Goal: Information Seeking & Learning: Learn about a topic

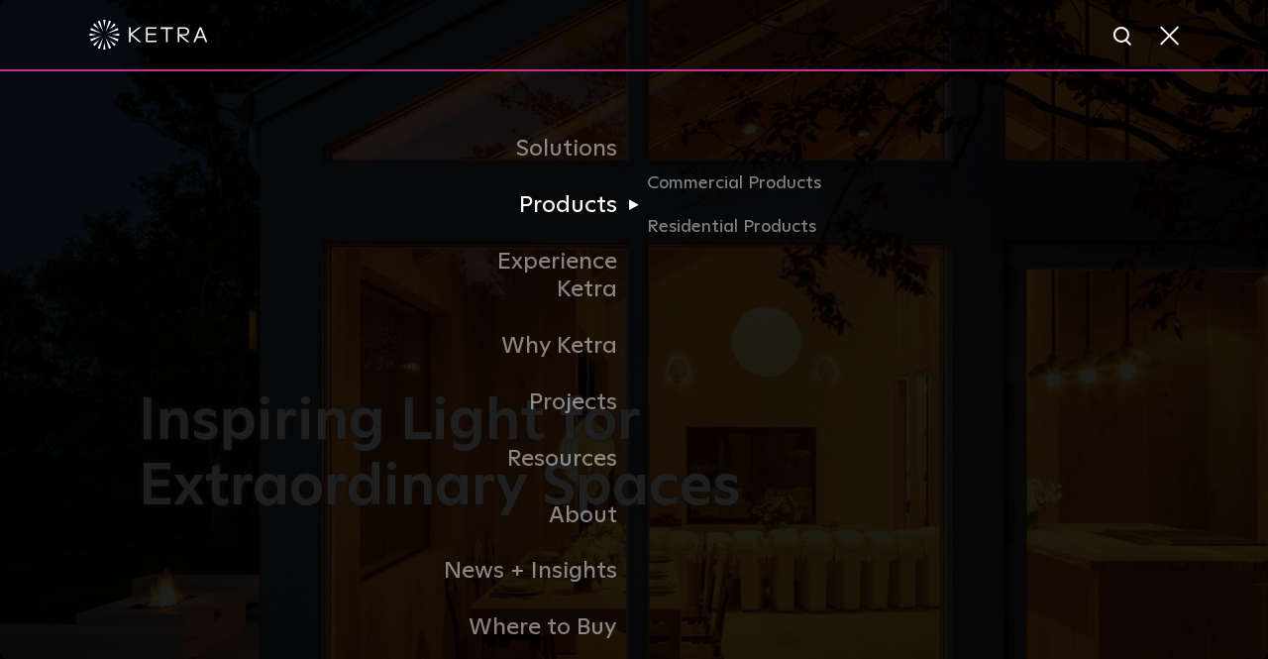
click at [586, 217] on link "Products" at bounding box center [532, 205] width 203 height 56
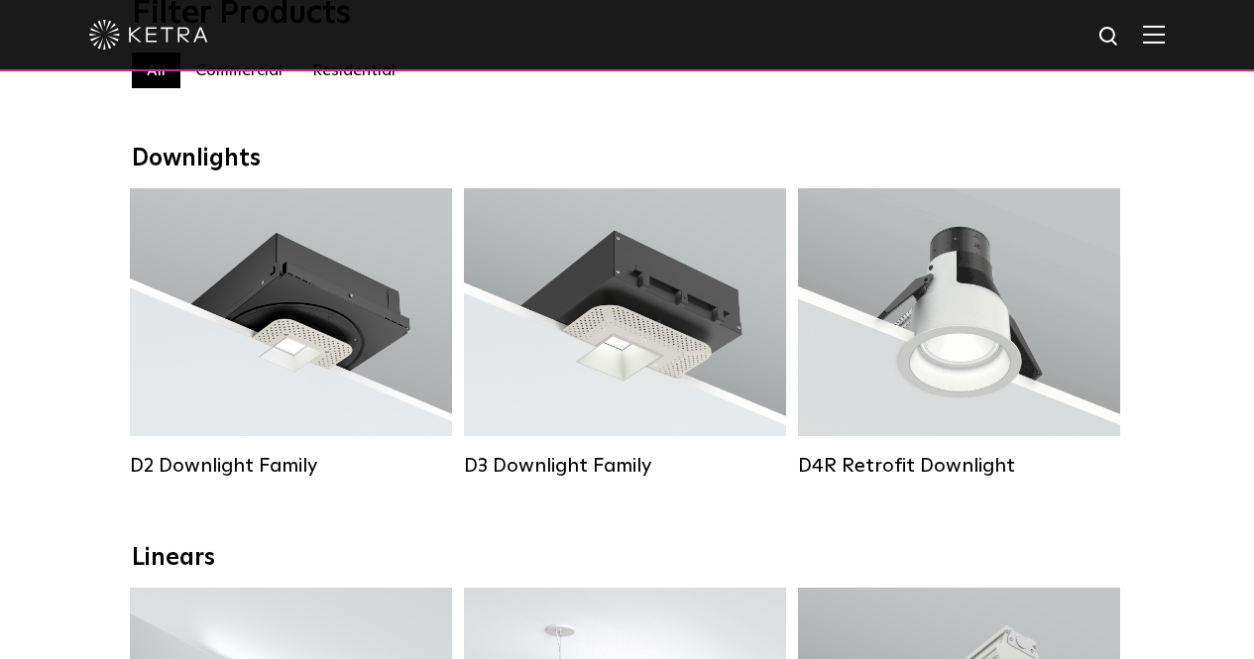
scroll to position [297, 0]
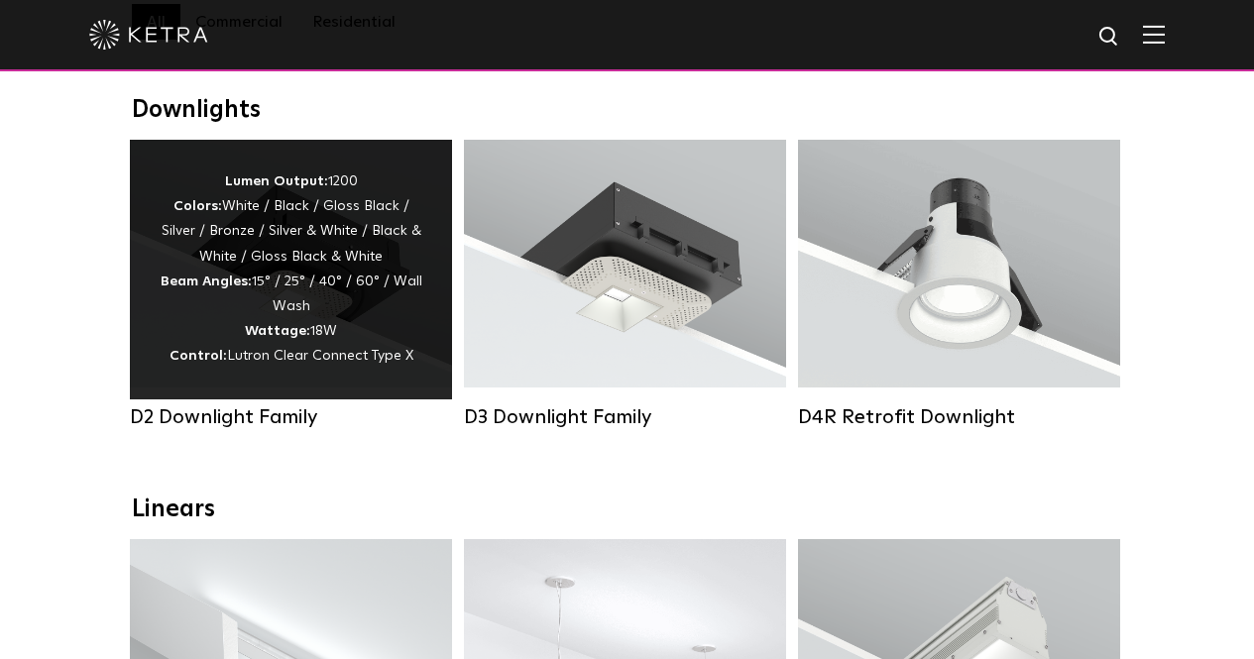
click at [286, 429] on div "D2 Downlight Family" at bounding box center [291, 417] width 322 height 24
